Goal: Task Accomplishment & Management: Use online tool/utility

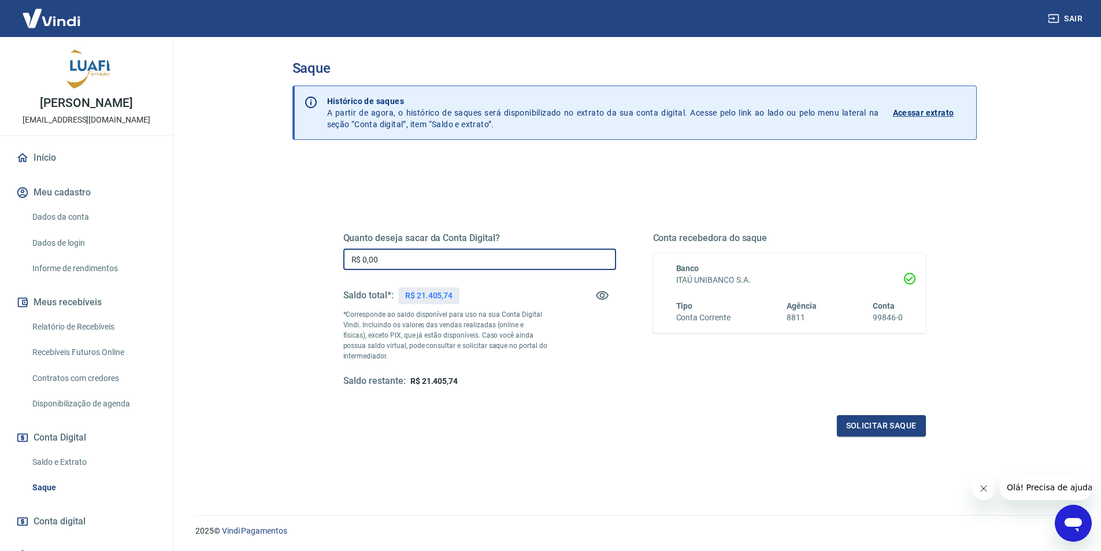
click at [495, 260] on input "R$ 0,00" at bounding box center [479, 259] width 273 height 21
type input "R$ 21.405,74"
click at [882, 424] on button "Solicitar saque" at bounding box center [881, 425] width 89 height 21
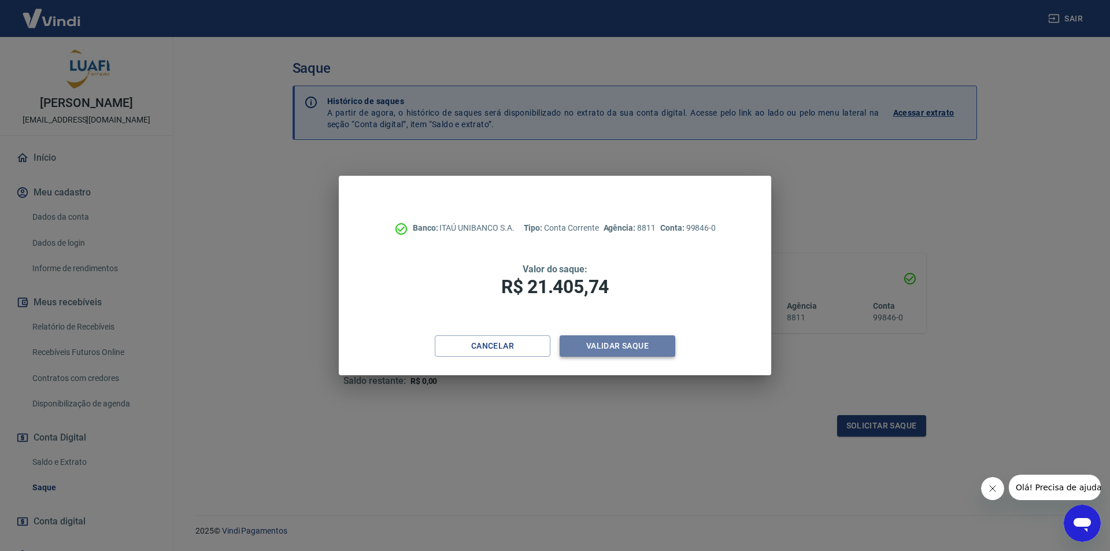
click at [640, 347] on button "Validar saque" at bounding box center [618, 345] width 116 height 21
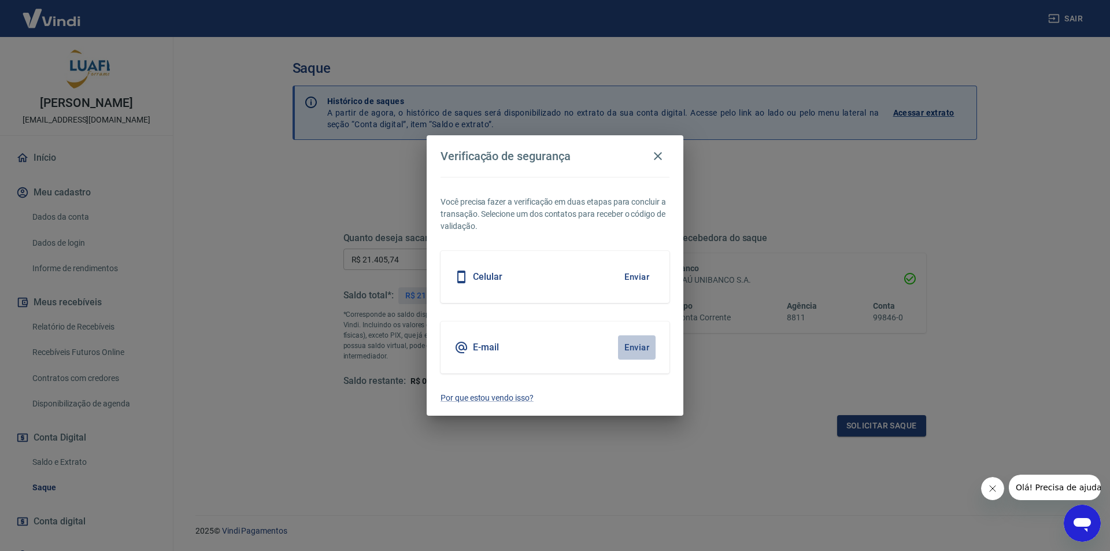
click at [634, 353] on button "Enviar" at bounding box center [637, 347] width 38 height 24
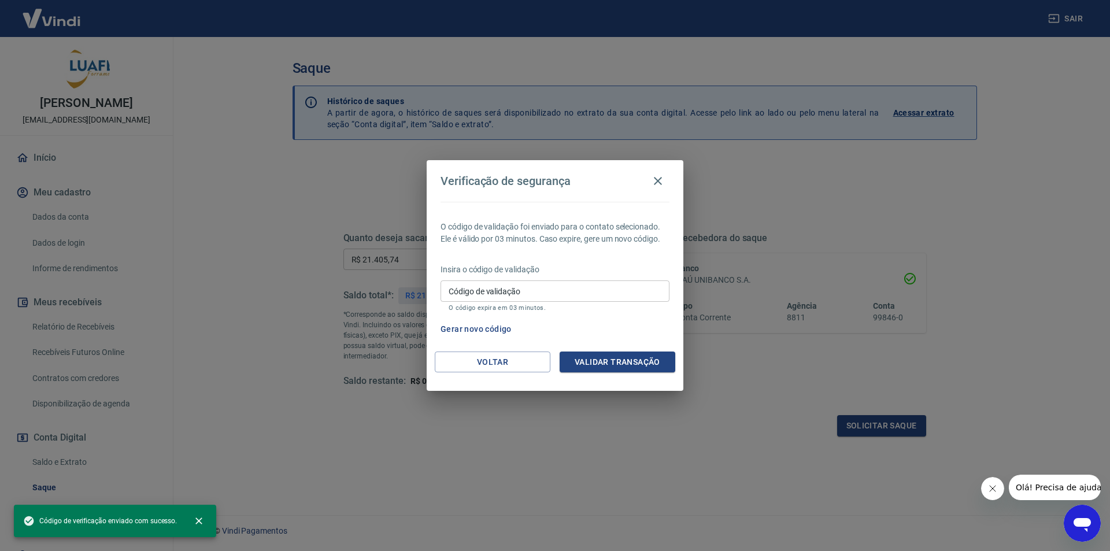
click at [505, 291] on input "Código de validação" at bounding box center [554, 290] width 229 height 21
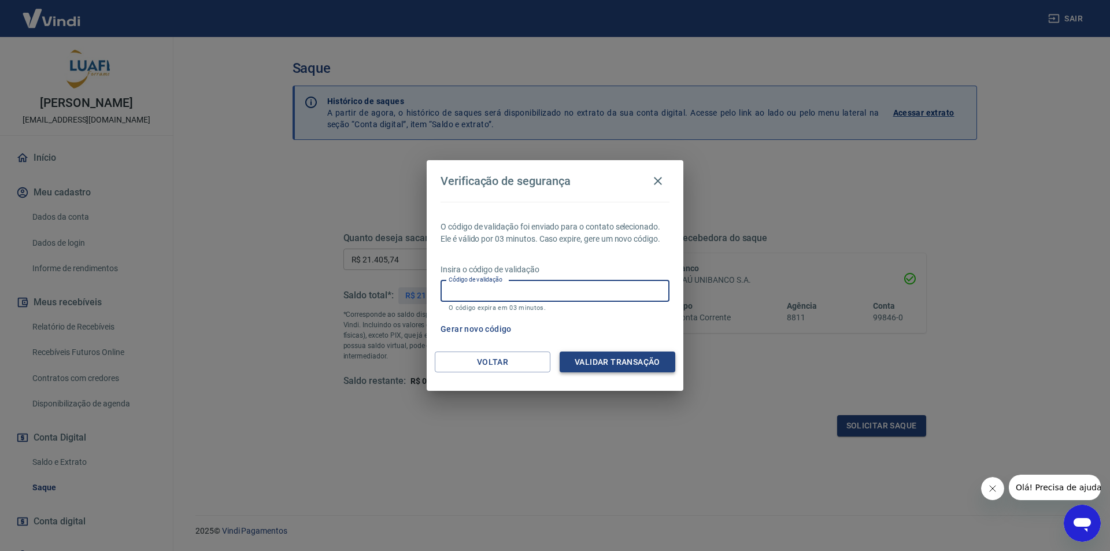
paste input "275425"
type input "275425"
click at [634, 358] on button "Validar transação" at bounding box center [618, 361] width 116 height 21
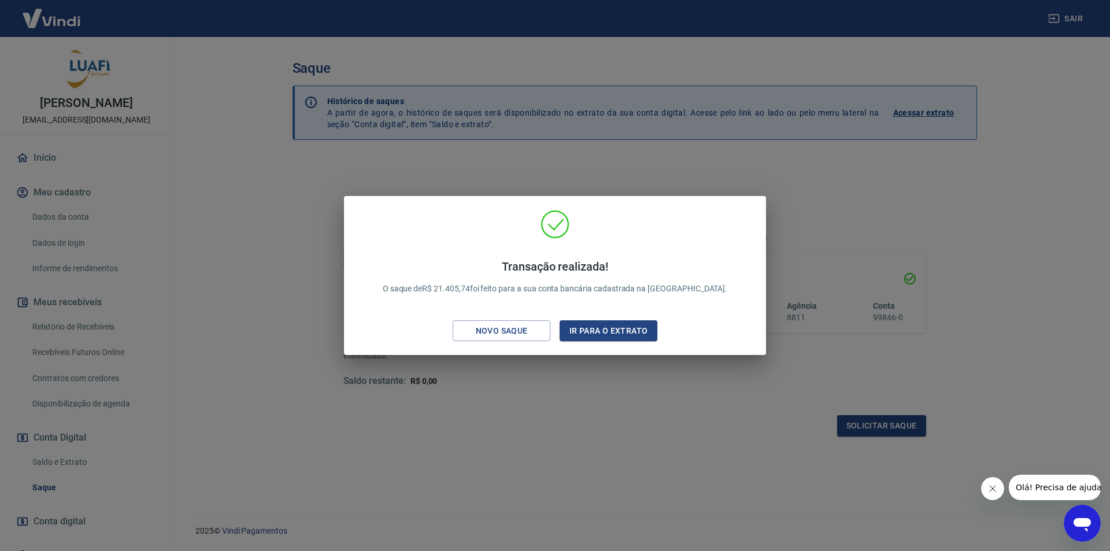
click at [646, 319] on div "Transação realizada! O saque de R$ 21.405,74 foi feito para a sua conta bancári…" at bounding box center [554, 278] width 403 height 136
click at [619, 331] on button "Ir para o extrato" at bounding box center [609, 330] width 98 height 21
